Goal: Ask a question: Seek information or help from site administrators or community

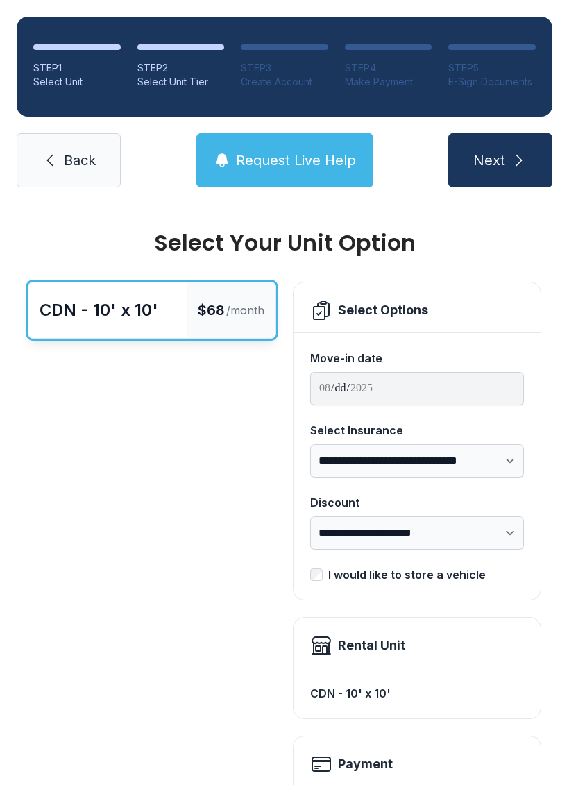
scroll to position [224, 0]
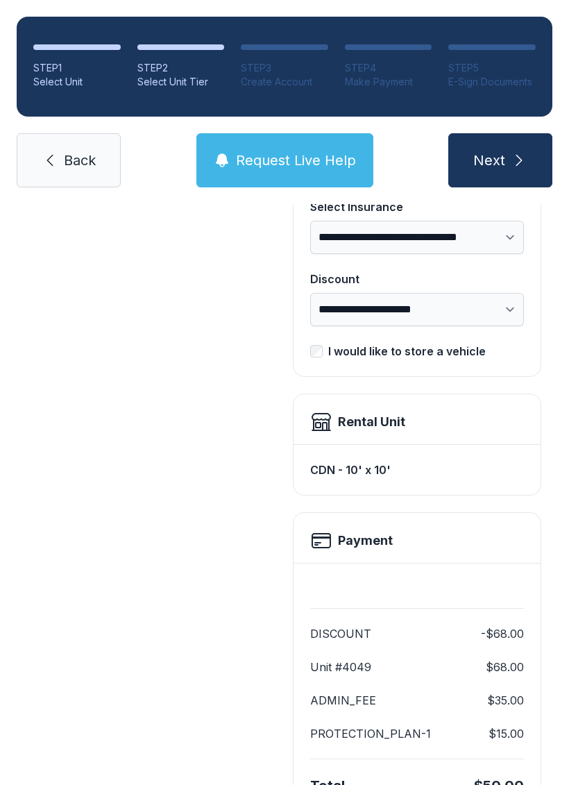
click at [74, 143] on link "Back" at bounding box center [69, 160] width 104 height 54
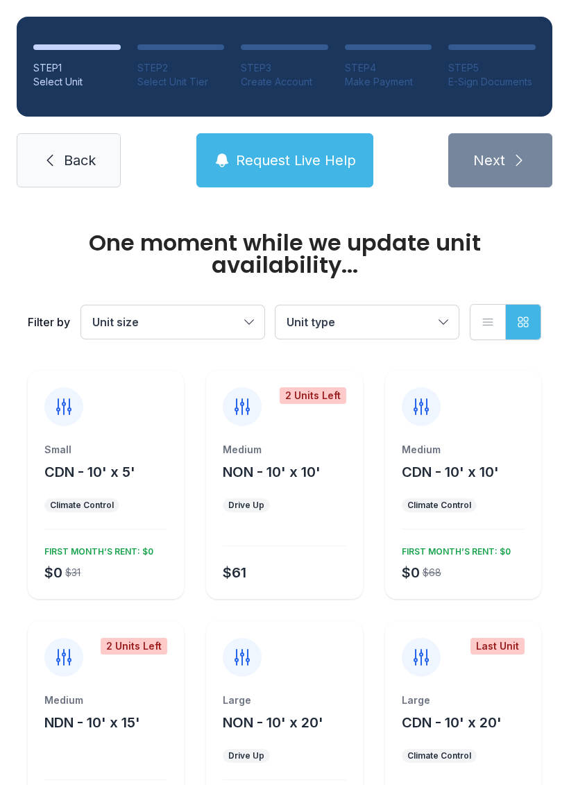
click at [84, 148] on link "Back" at bounding box center [69, 160] width 104 height 54
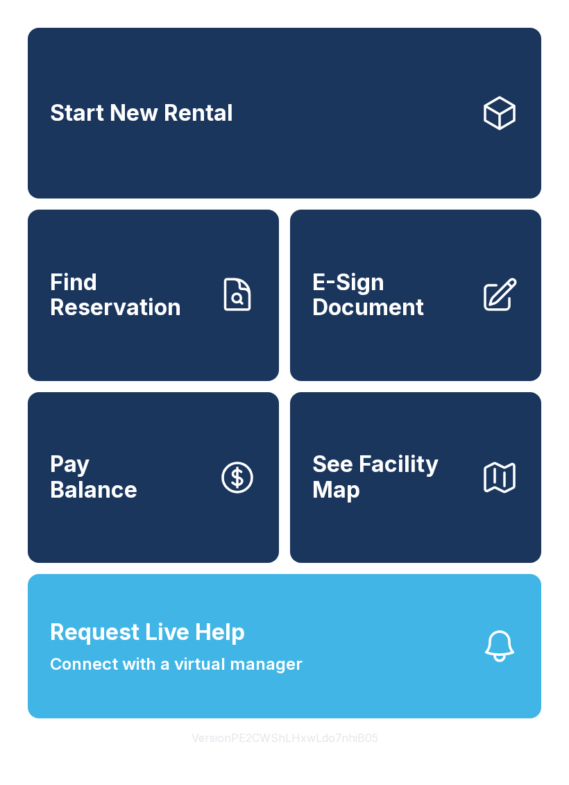
click at [84, 148] on link "Start New Rental" at bounding box center [285, 113] width 514 height 171
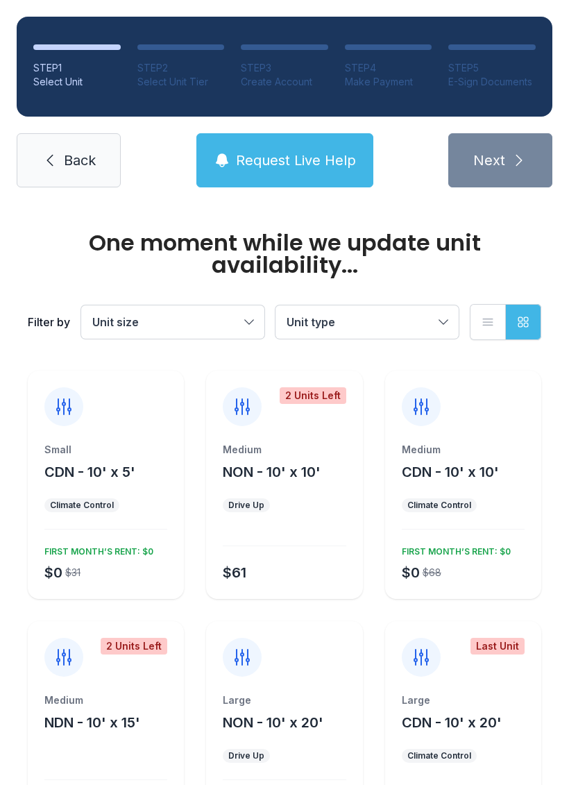
click at [107, 165] on link "Back" at bounding box center [69, 160] width 104 height 54
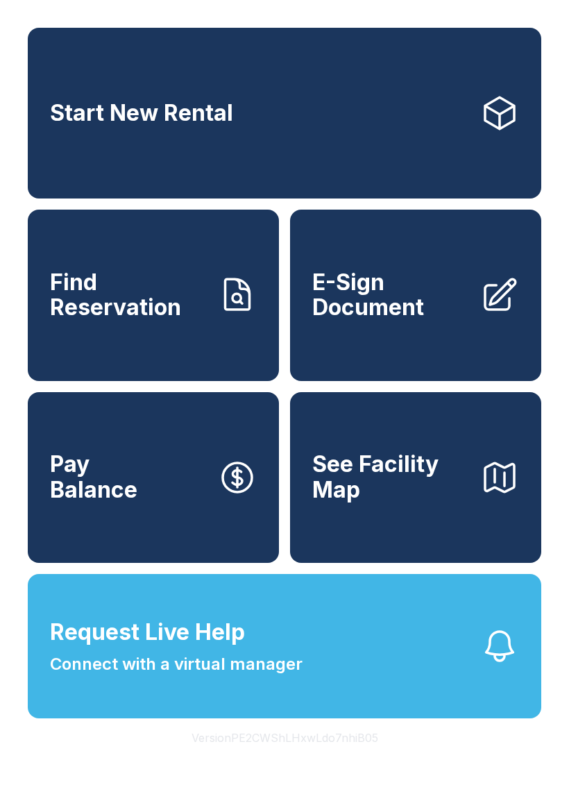
click at [151, 321] on span "Find Reservation" at bounding box center [128, 295] width 157 height 51
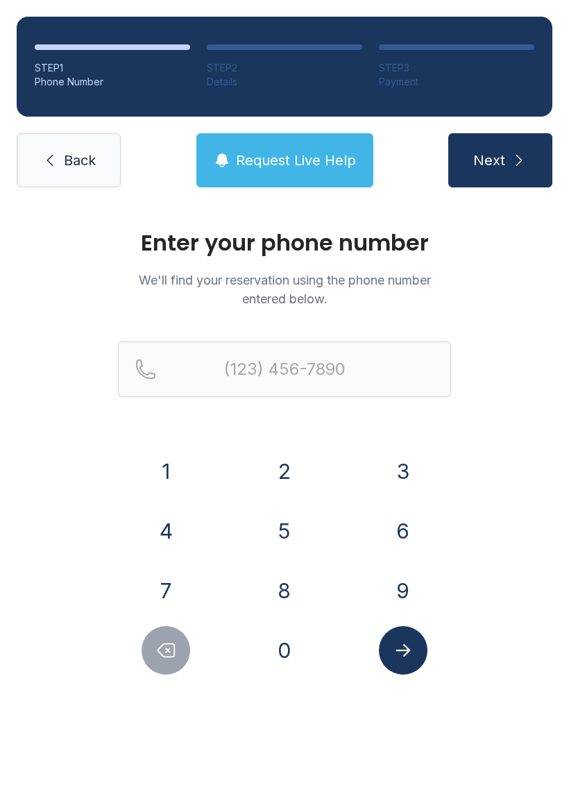
click at [103, 170] on link "Back" at bounding box center [69, 160] width 104 height 54
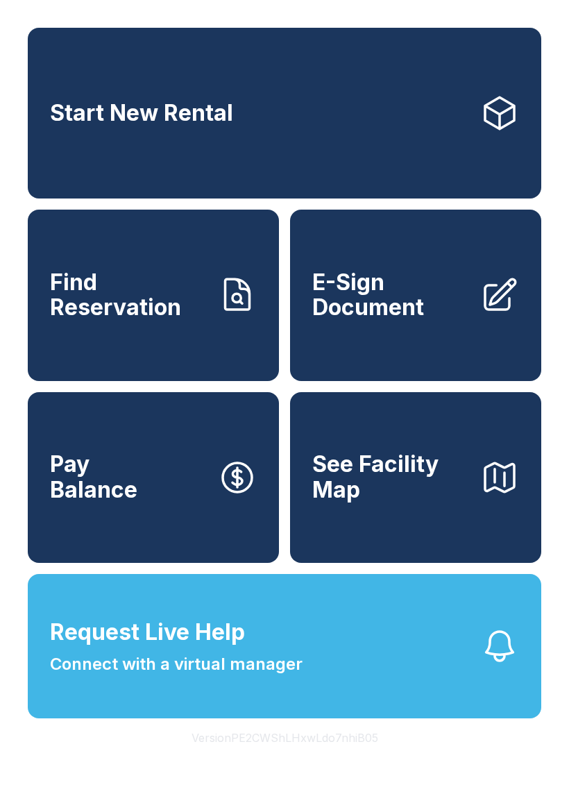
click at [408, 321] on span "E-Sign Document" at bounding box center [390, 295] width 157 height 51
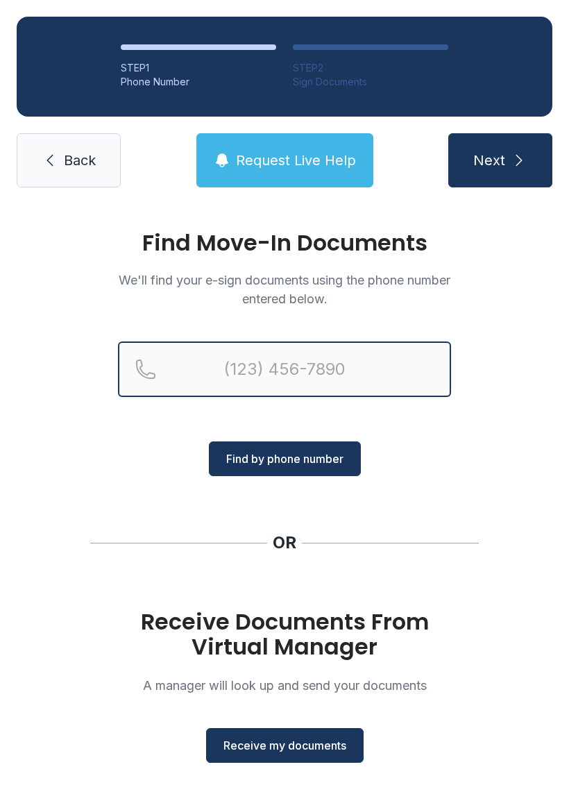
click at [406, 363] on input "Reservation phone number" at bounding box center [284, 370] width 333 height 56
type input "[PHONE_NUMBER]"
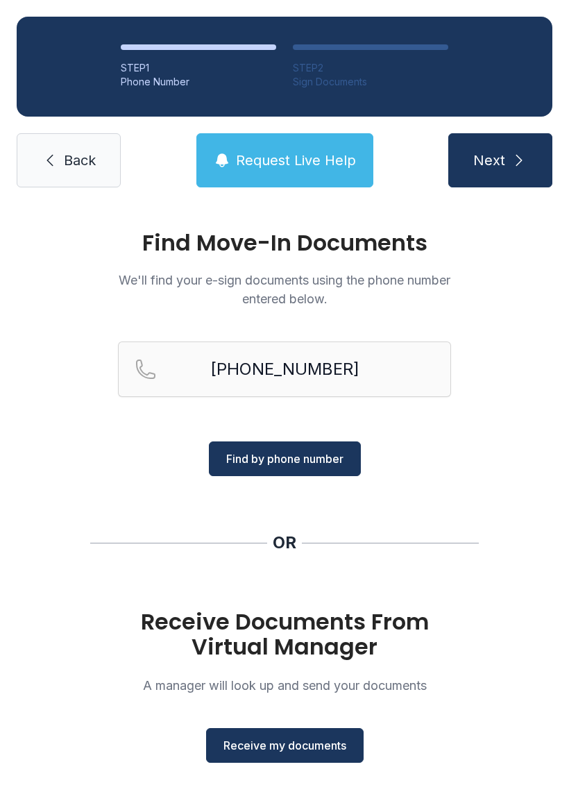
click at [317, 444] on button "Find by phone number" at bounding box center [285, 458] width 152 height 35
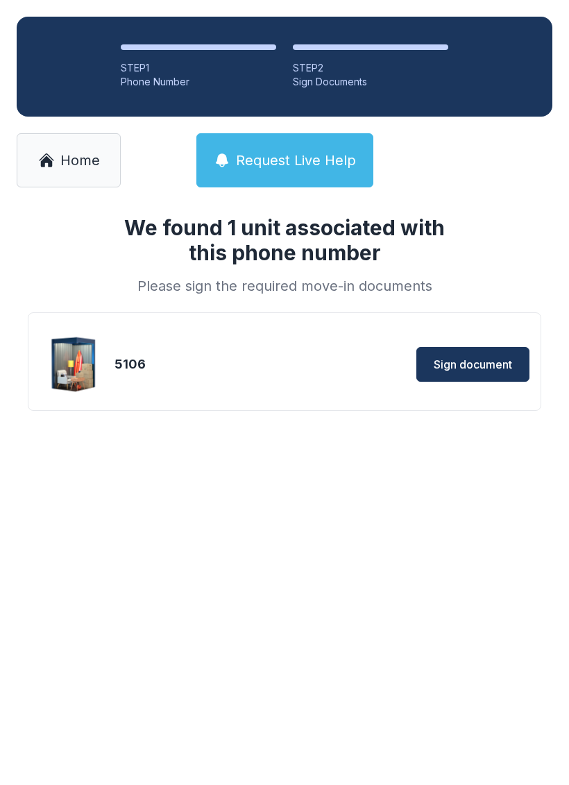
click at [490, 359] on span "Sign document" at bounding box center [473, 364] width 78 height 17
click at [85, 167] on span "Home" at bounding box center [80, 160] width 40 height 19
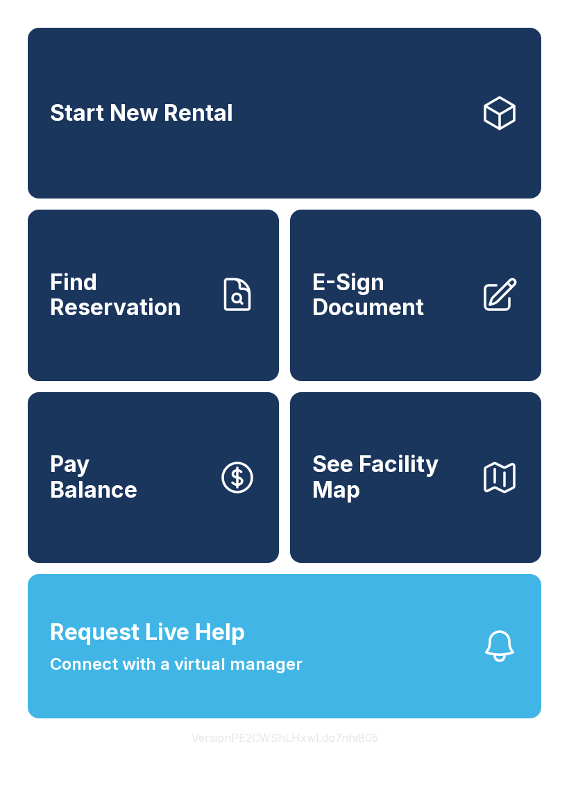
click at [194, 317] on span "Find Reservation" at bounding box center [128, 295] width 157 height 51
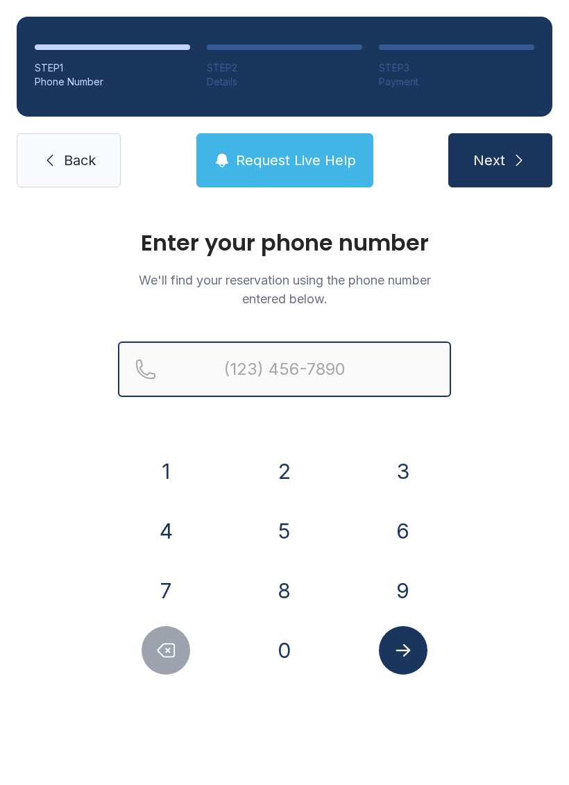
click at [252, 369] on input "Reservation phone number" at bounding box center [284, 370] width 333 height 56
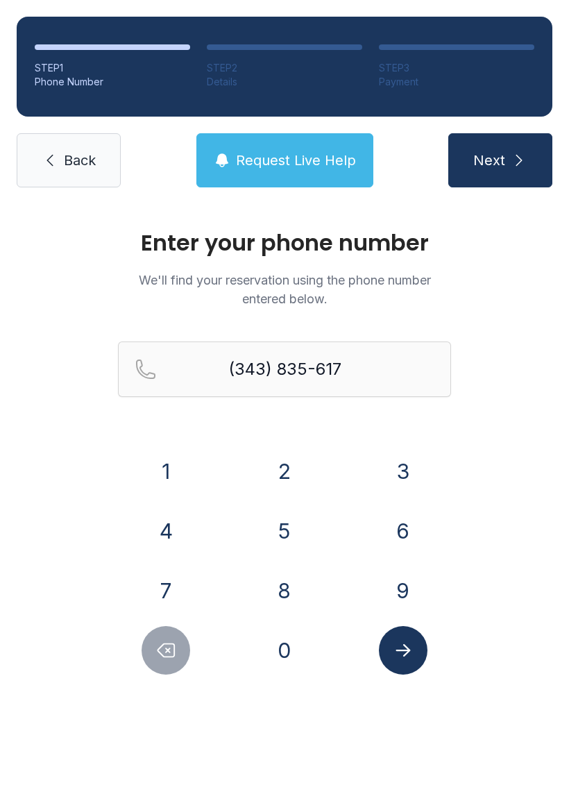
click at [518, 170] on button "Next" at bounding box center [500, 160] width 104 height 54
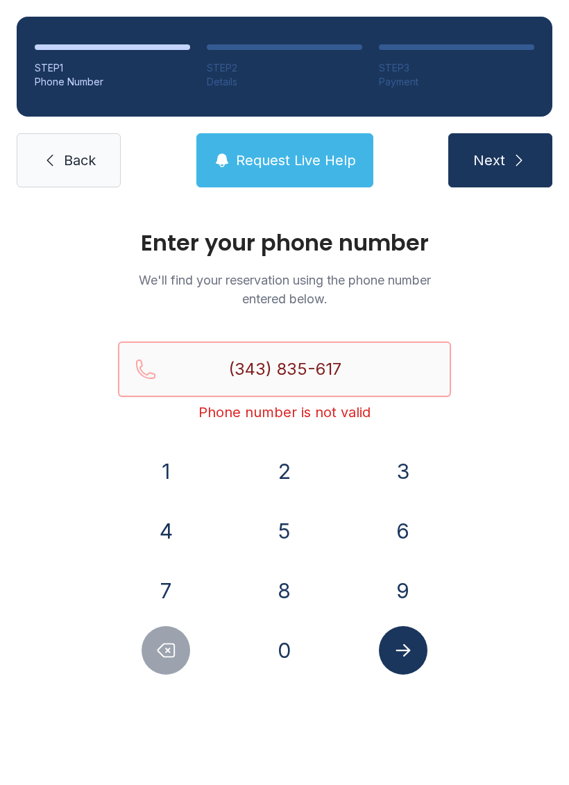
click at [314, 360] on input "(343) 835-617" at bounding box center [284, 370] width 333 height 56
click at [290, 357] on input "(343) 835-617" at bounding box center [284, 370] width 333 height 56
click at [299, 362] on input "(343) 835-617" at bounding box center [284, 370] width 333 height 56
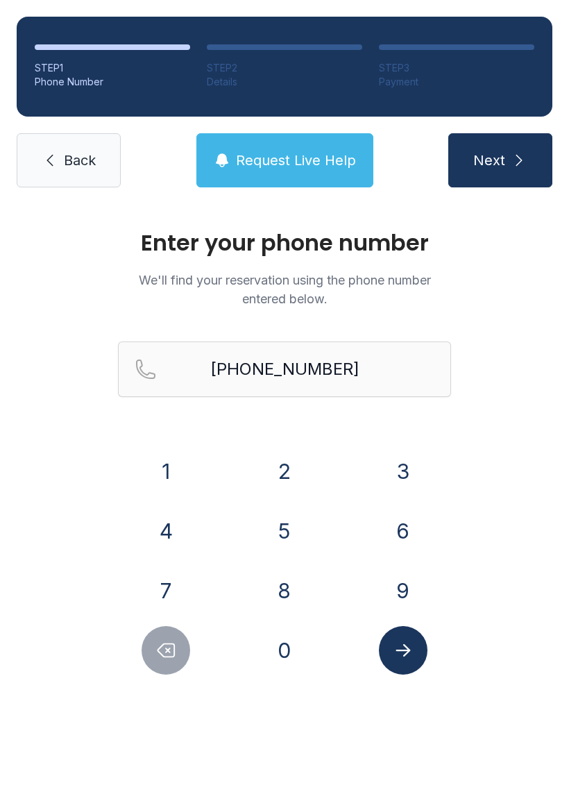
click at [505, 163] on span "Next" at bounding box center [489, 160] width 32 height 19
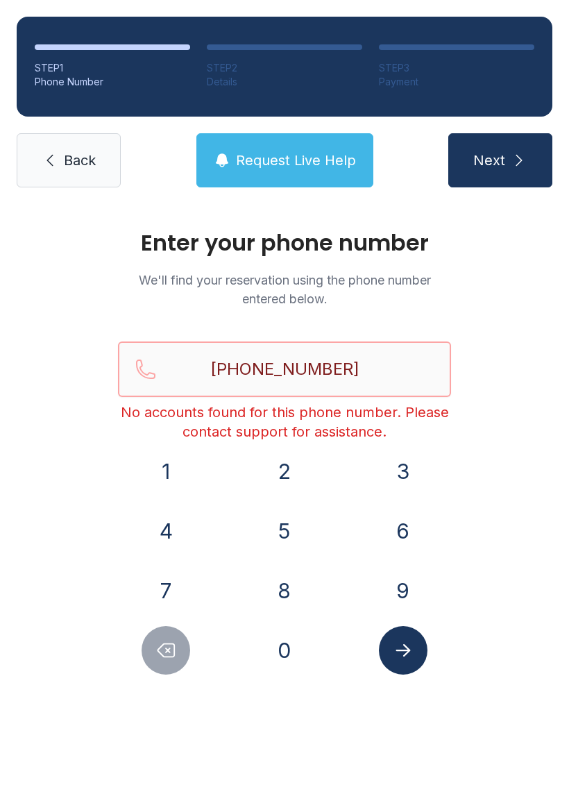
click at [292, 370] on input "[PHONE_NUMBER]" at bounding box center [284, 370] width 333 height 56
click at [254, 359] on input "[PHONE_NUMBER]" at bounding box center [284, 370] width 333 height 56
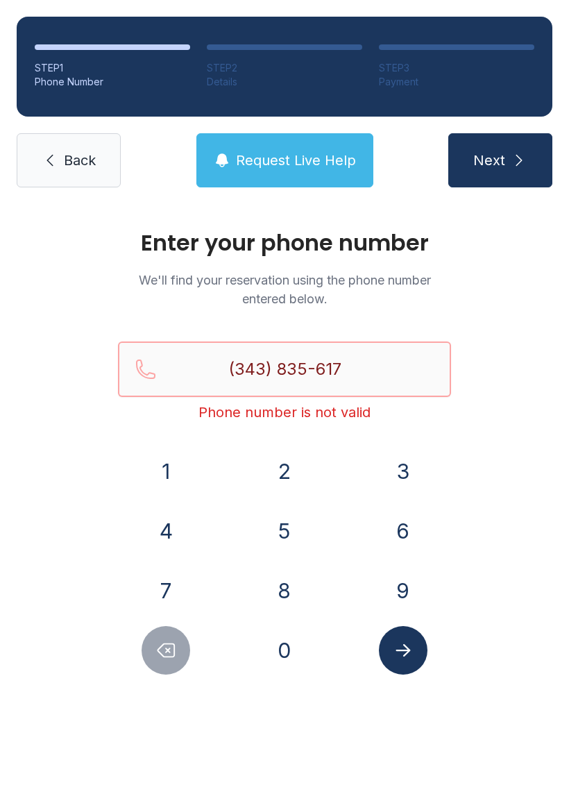
type input "[PHONE_NUMBER]"
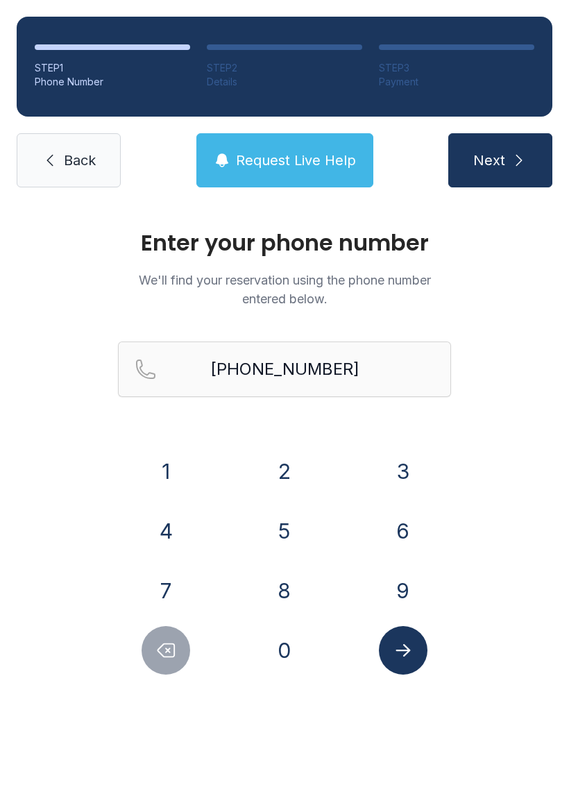
click at [505, 159] on span "Next" at bounding box center [489, 160] width 32 height 19
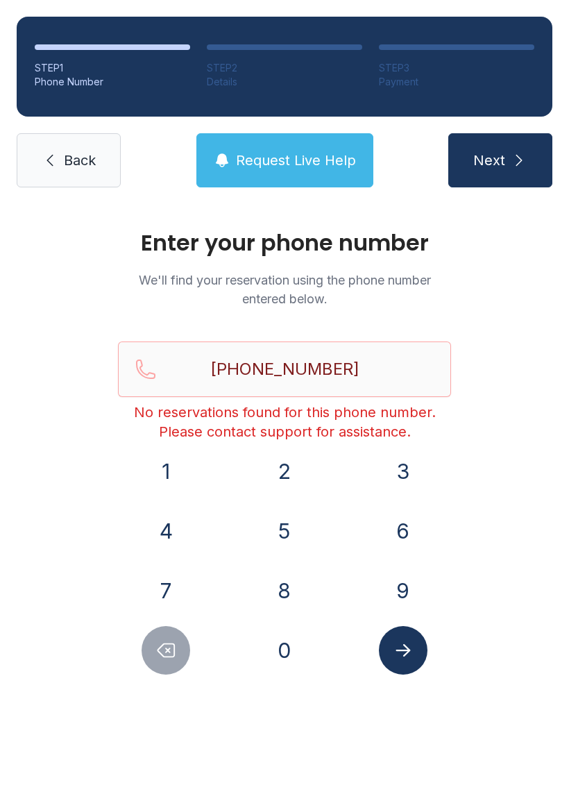
click at [97, 171] on link "Back" at bounding box center [69, 160] width 104 height 54
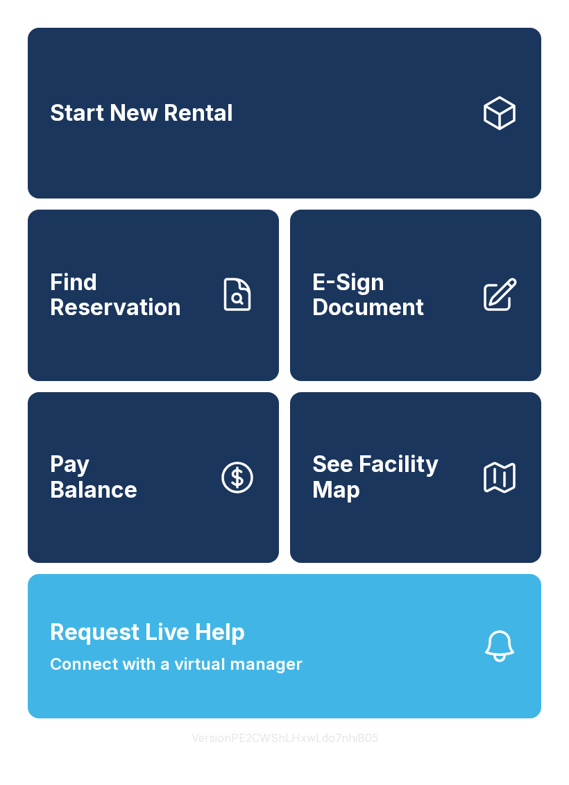
click at [188, 321] on span "Find Reservation" at bounding box center [128, 295] width 157 height 51
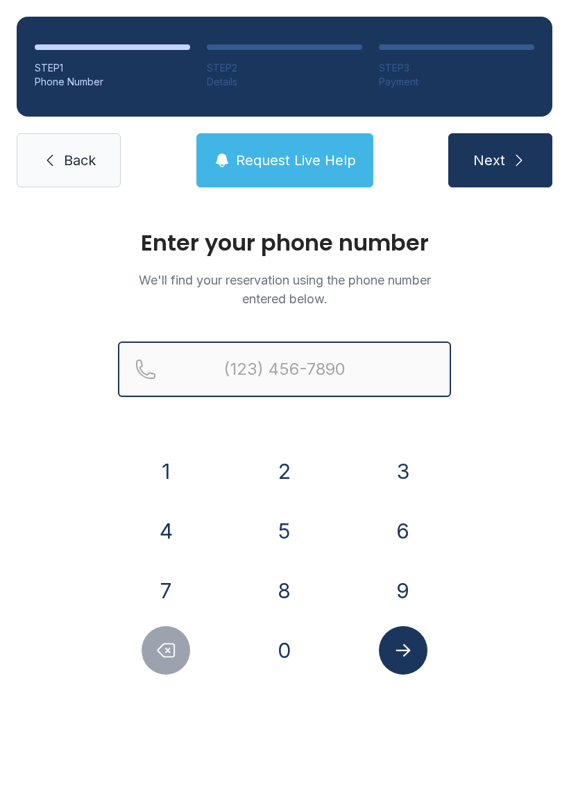
click at [318, 367] on input "Reservation phone number" at bounding box center [284, 370] width 333 height 56
type input "[PHONE_NUMBER]"
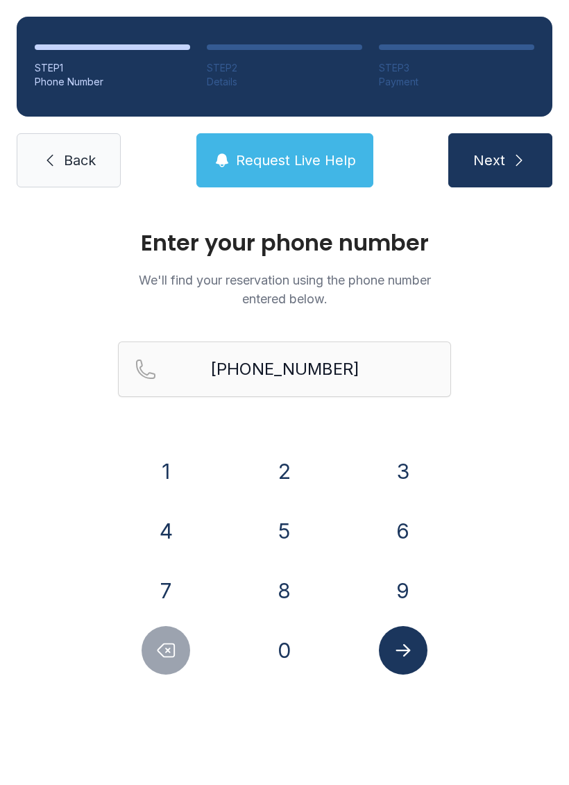
click at [511, 167] on icon "submit" at bounding box center [519, 160] width 17 height 17
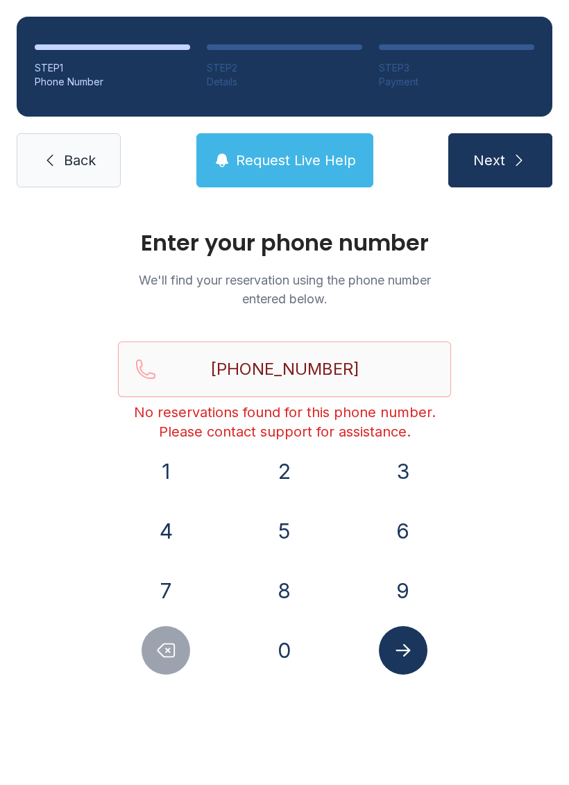
click at [507, 166] on button "Next" at bounding box center [500, 160] width 104 height 54
click at [89, 162] on span "Back" at bounding box center [80, 160] width 32 height 19
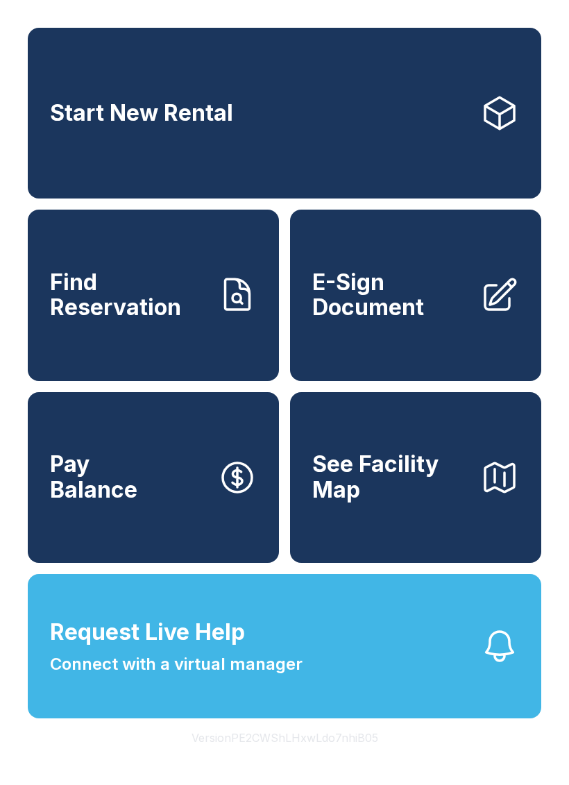
click at [175, 321] on span "Find Reservation" at bounding box center [128, 295] width 157 height 51
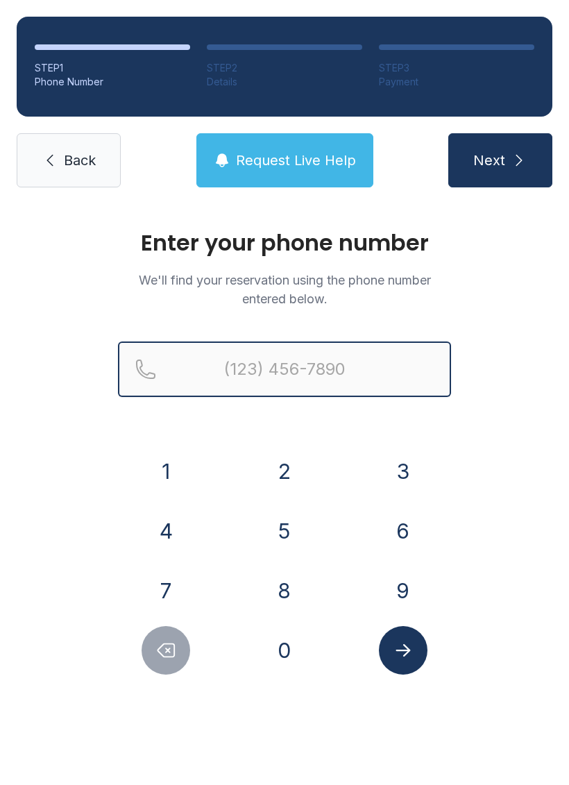
click at [298, 364] on input "Reservation phone number" at bounding box center [284, 370] width 333 height 56
type input "[PHONE_NUMBER]"
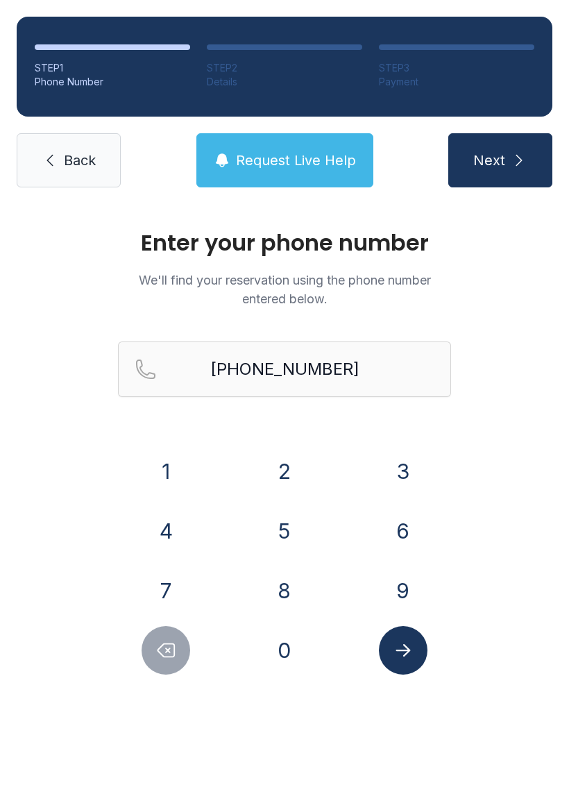
click at [516, 172] on button "Next" at bounding box center [500, 160] width 104 height 54
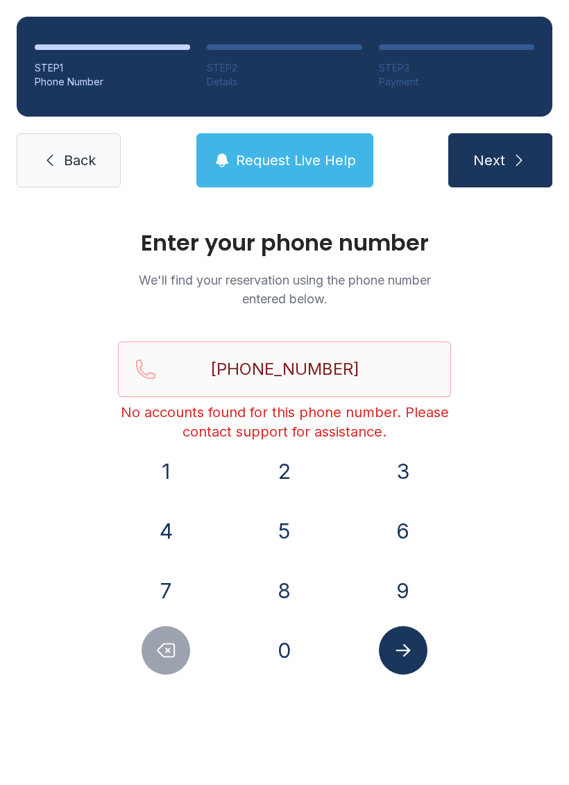
click at [92, 167] on span "Back" at bounding box center [80, 160] width 32 height 19
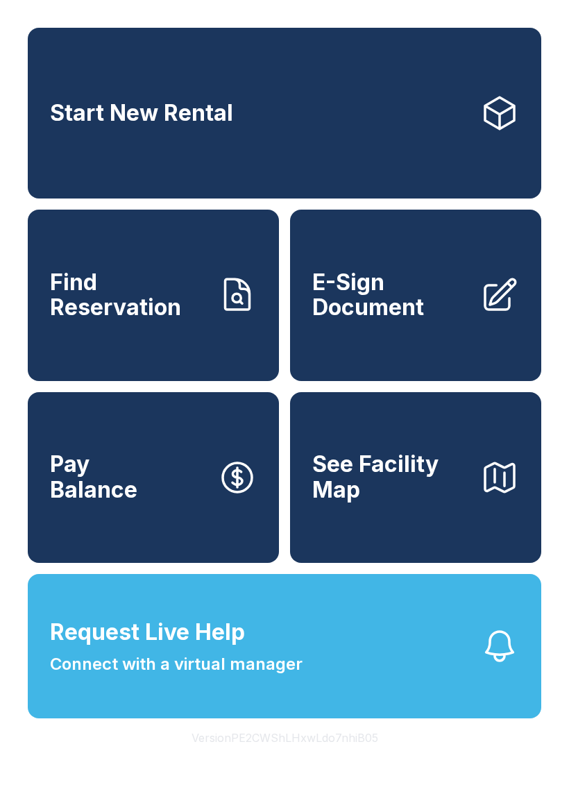
click at [280, 157] on link "Start New Rental" at bounding box center [285, 113] width 514 height 171
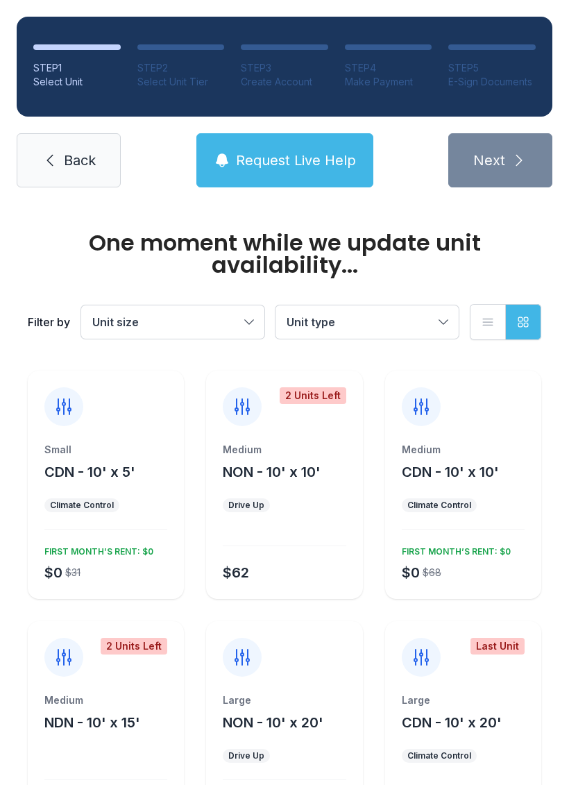
click at [331, 153] on span "Request Live Help" at bounding box center [296, 160] width 120 height 19
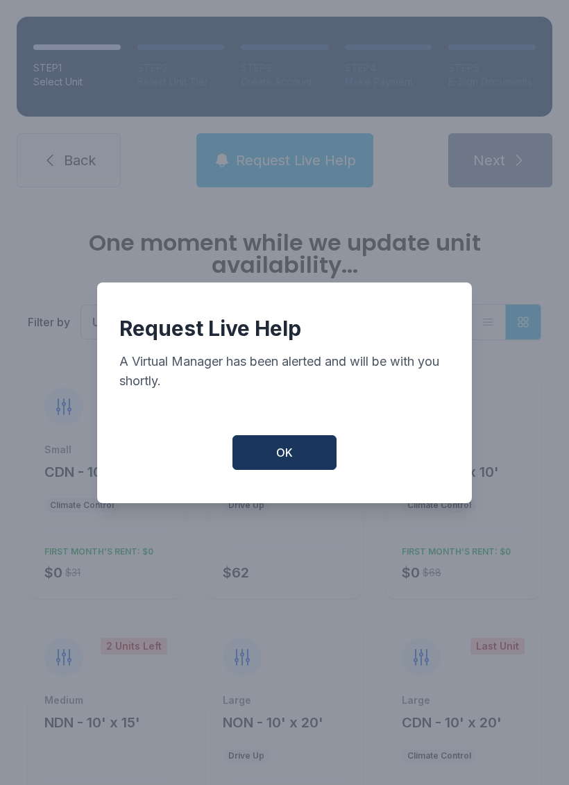
click at [297, 446] on button "OK" at bounding box center [285, 452] width 104 height 35
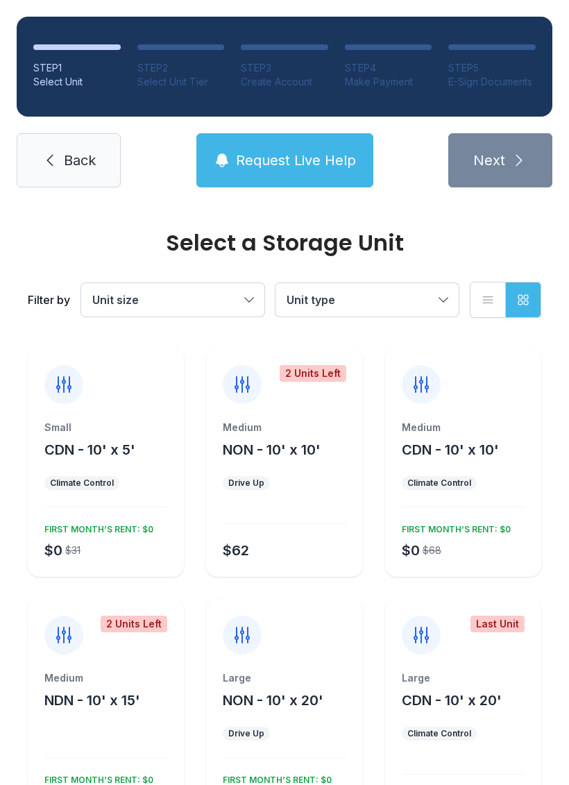
click at [324, 185] on button "Request Live Help" at bounding box center [284, 160] width 177 height 54
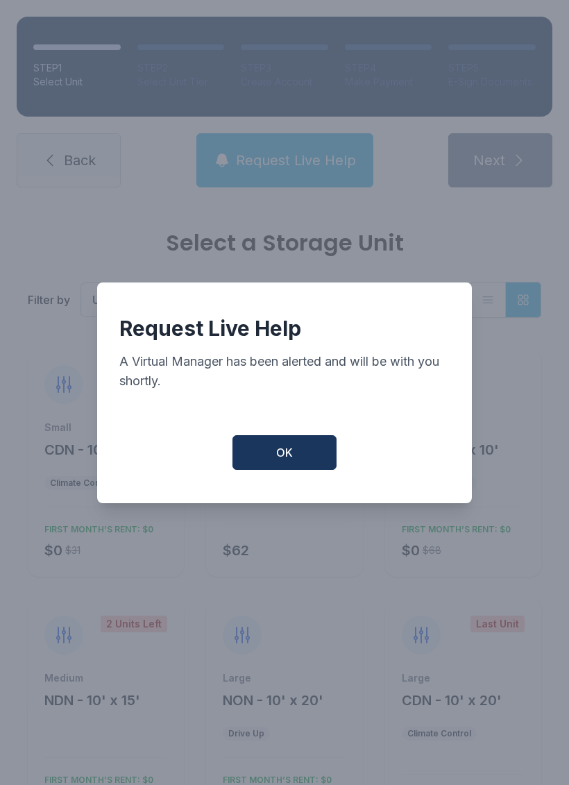
click at [303, 462] on button "OK" at bounding box center [285, 452] width 104 height 35
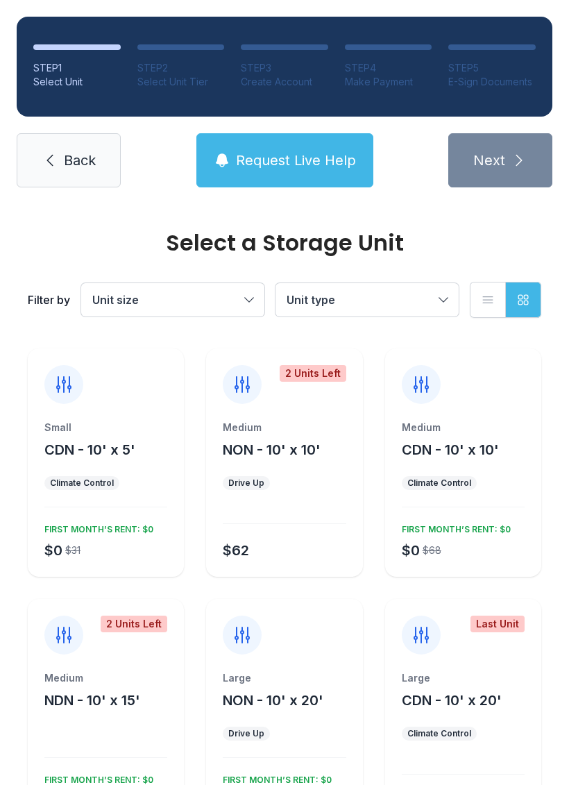
click at [313, 161] on span "Request Live Help" at bounding box center [296, 160] width 120 height 19
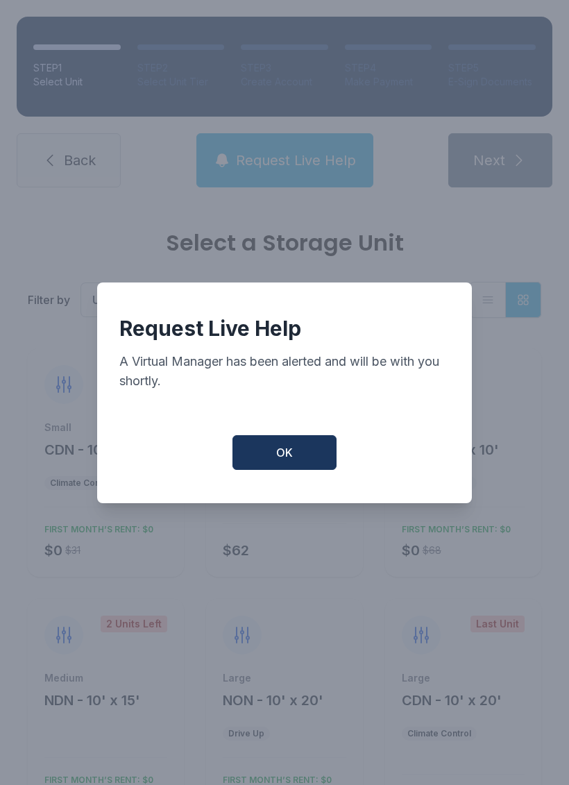
click at [323, 457] on button "OK" at bounding box center [285, 452] width 104 height 35
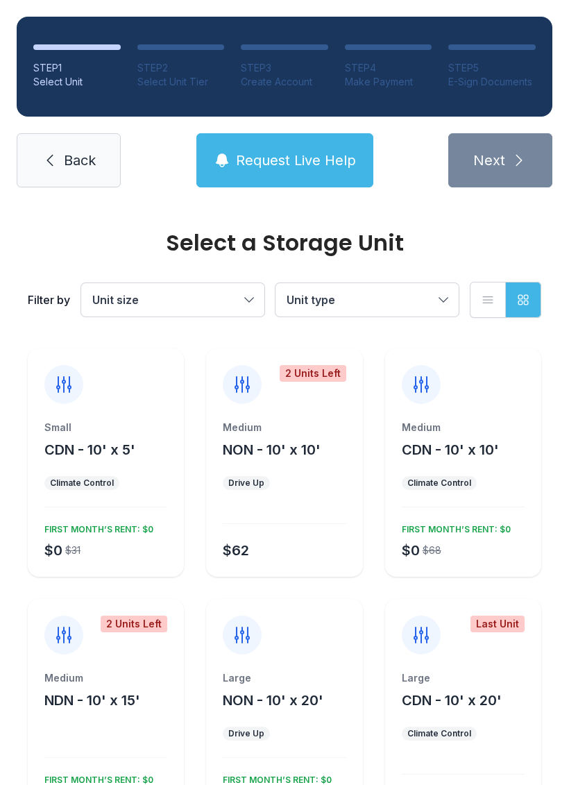
click at [323, 162] on span "Request Live Help" at bounding box center [296, 160] width 120 height 19
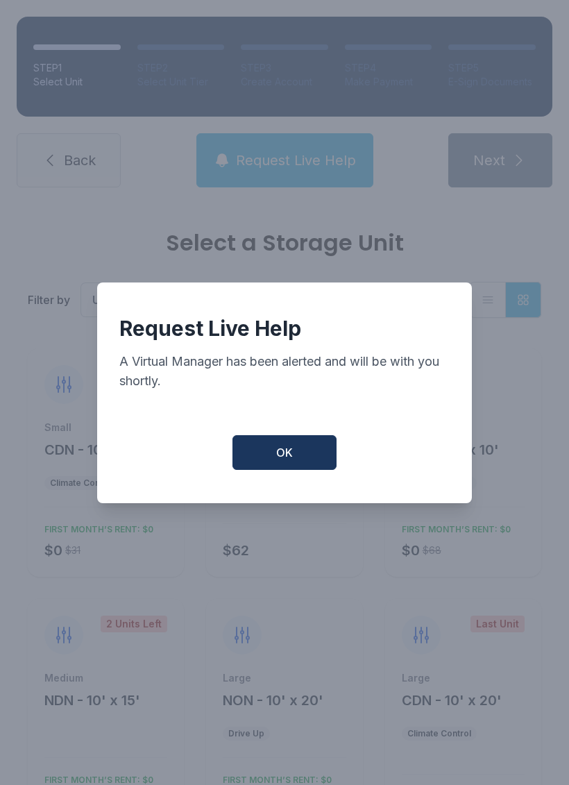
click at [291, 461] on span "OK" at bounding box center [284, 452] width 17 height 17
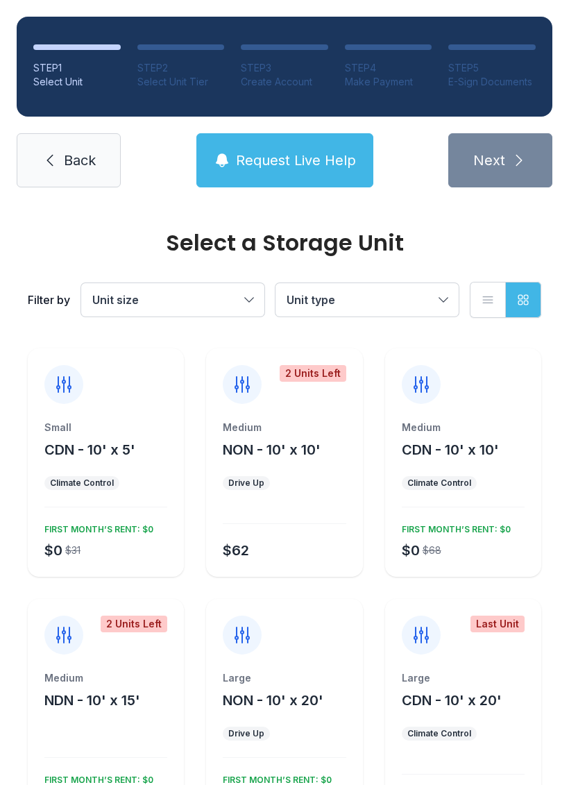
click at [317, 137] on button "Request Live Help" at bounding box center [284, 160] width 177 height 54
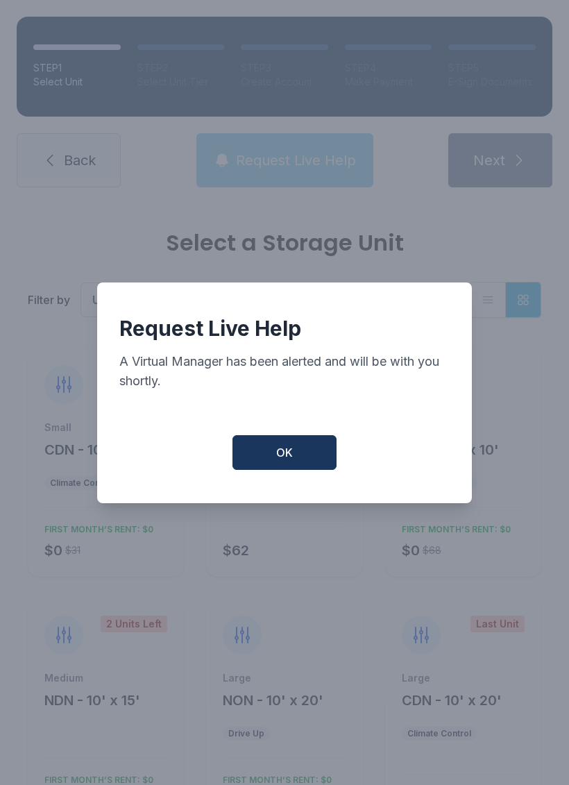
click at [301, 470] on button "OK" at bounding box center [285, 452] width 104 height 35
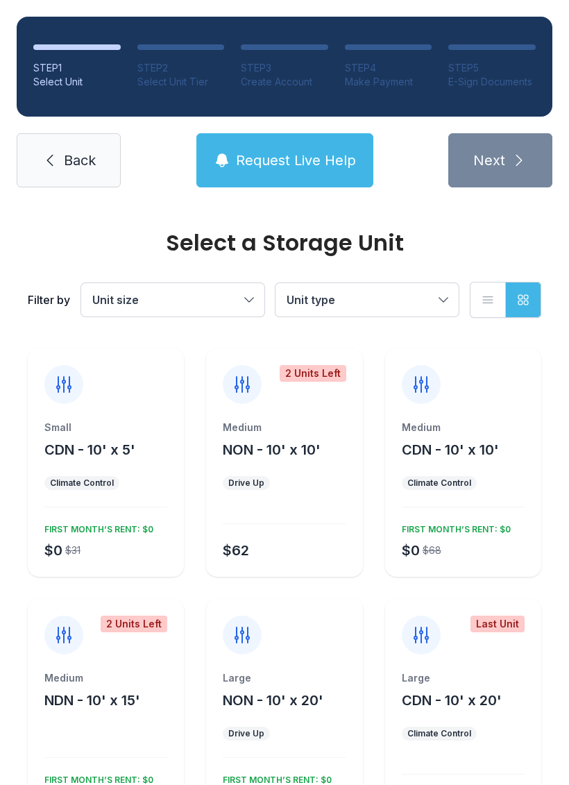
click at [316, 162] on span "Request Live Help" at bounding box center [296, 160] width 120 height 19
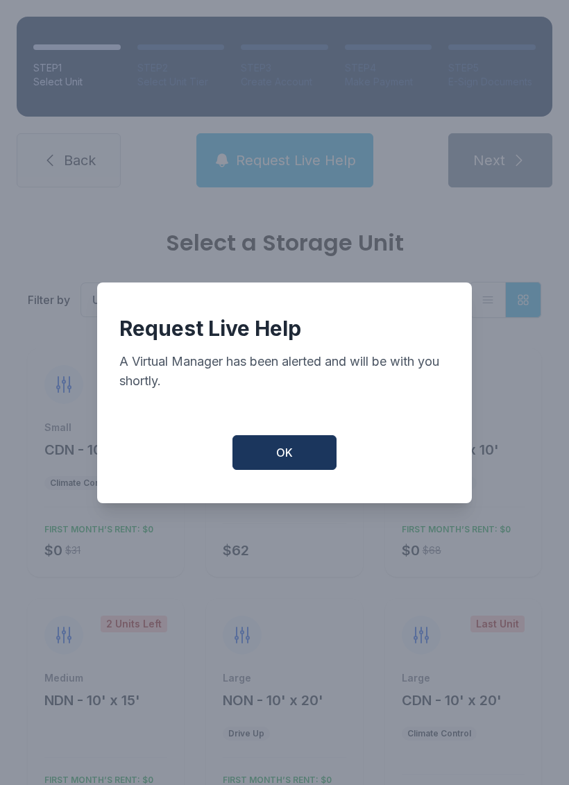
click at [296, 453] on button "OK" at bounding box center [285, 452] width 104 height 35
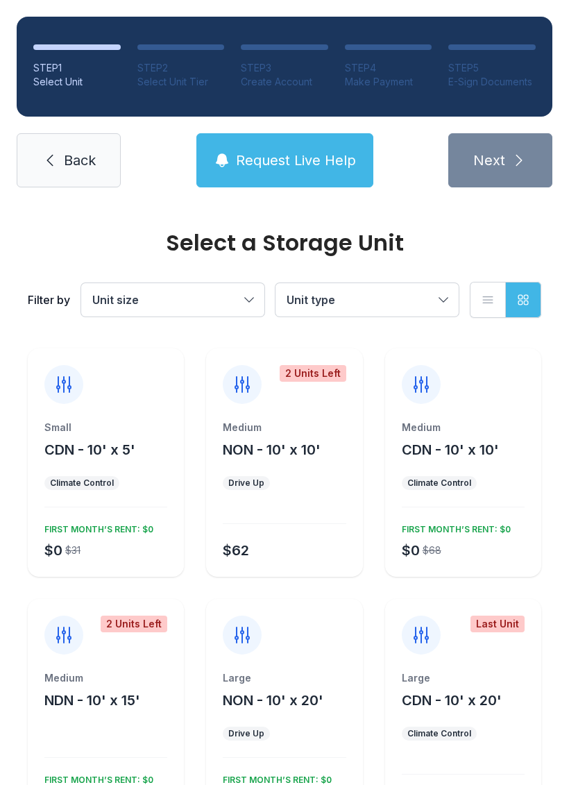
click at [282, 149] on button "Request Live Help" at bounding box center [284, 160] width 177 height 54
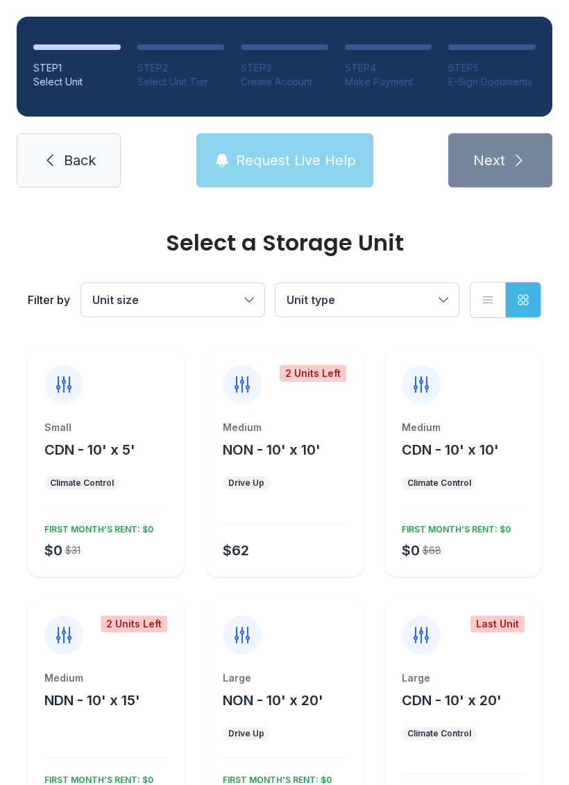
click at [280, 168] on span "Request Live Help" at bounding box center [296, 160] width 120 height 19
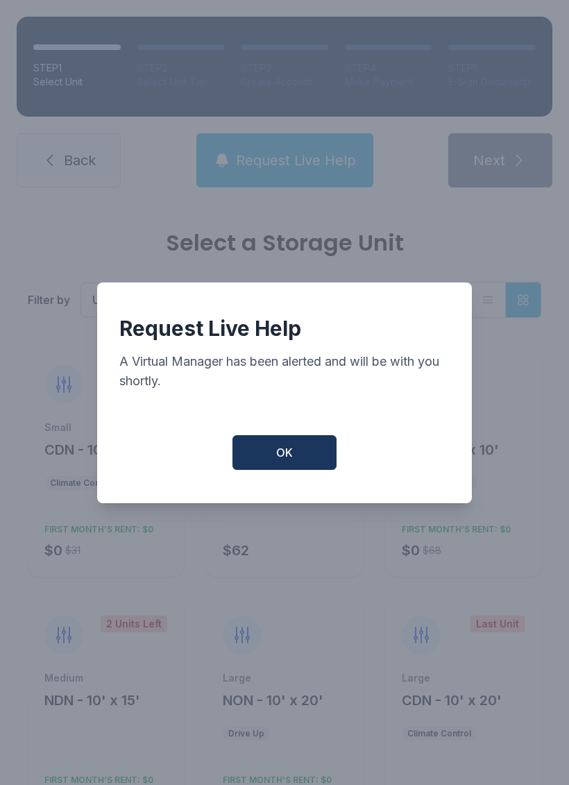
click at [279, 470] on button "OK" at bounding box center [285, 452] width 104 height 35
